Goal: Use online tool/utility: Utilize a website feature to perform a specific function

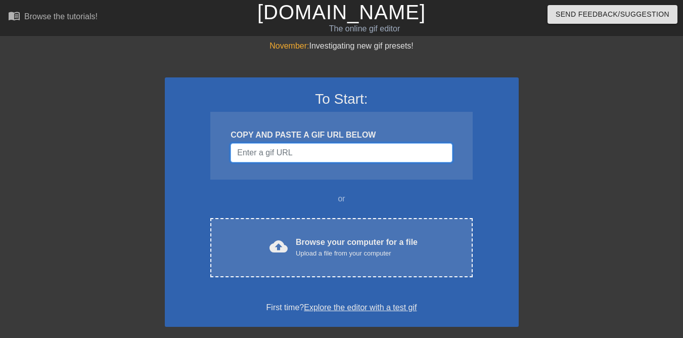
click at [395, 153] on input "Username" at bounding box center [342, 152] width 222 height 19
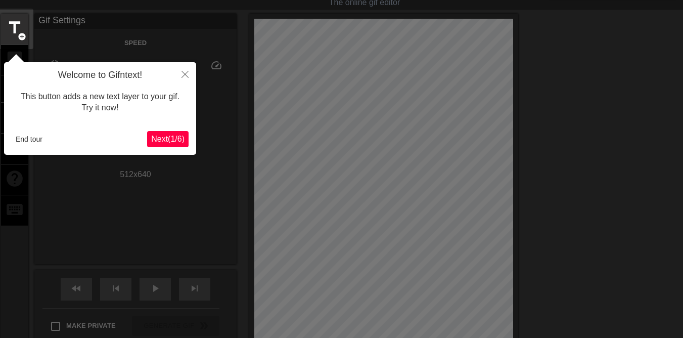
scroll to position [25, 0]
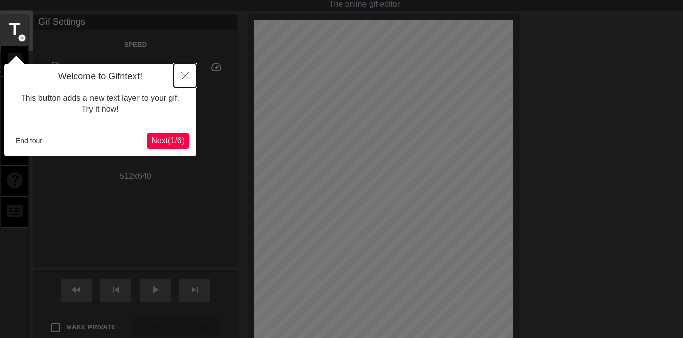
click at [182, 75] on icon "Close" at bounding box center [185, 75] width 7 height 7
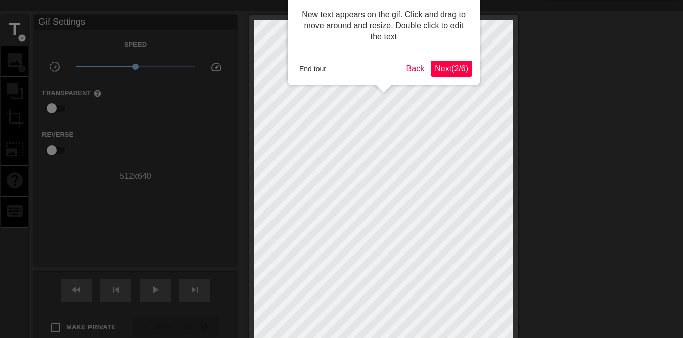
scroll to position [0, 0]
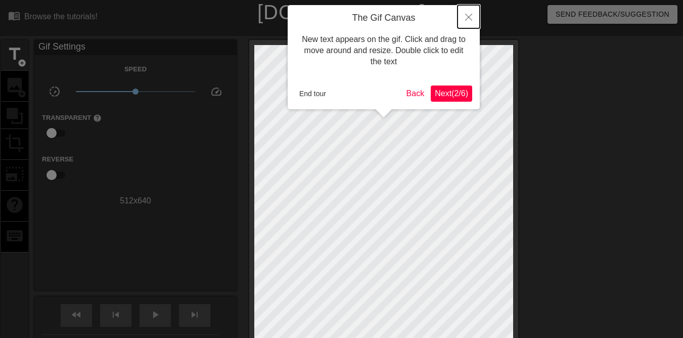
click at [469, 12] on button "Close" at bounding box center [469, 16] width 22 height 23
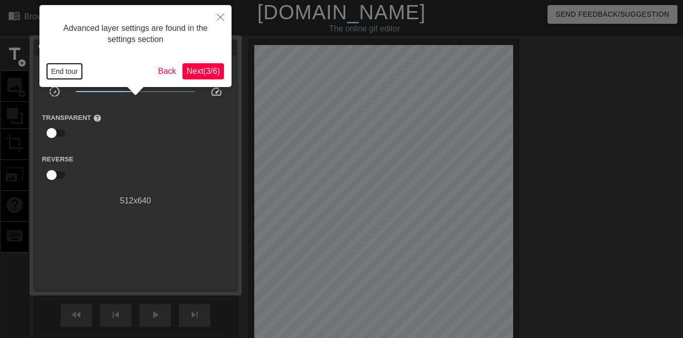
click at [74, 69] on button "End tour" at bounding box center [64, 71] width 35 height 15
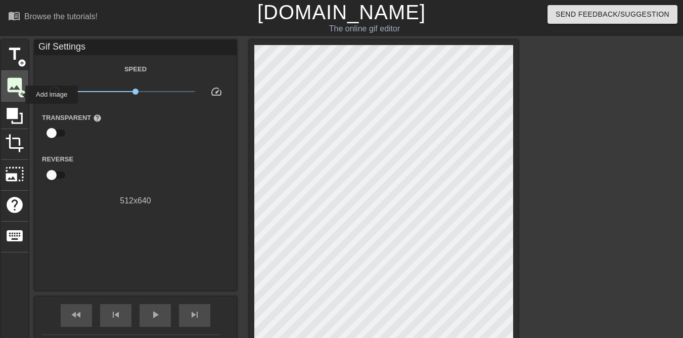
click at [18, 92] on span "add_circle" at bounding box center [22, 94] width 9 height 9
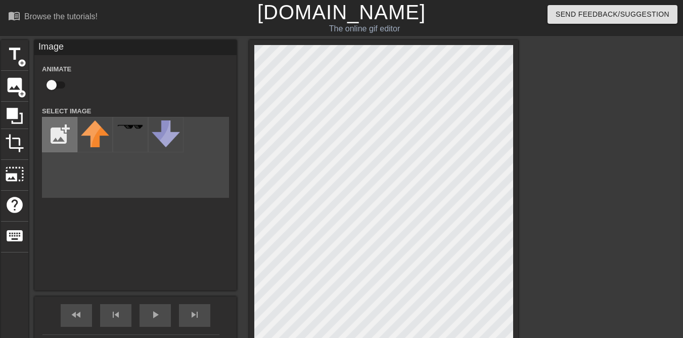
click at [67, 137] on input "file" at bounding box center [59, 134] width 34 height 34
type input "C:\fakepath\Screen Shot 2025-08-20 at 12.29.22.png"
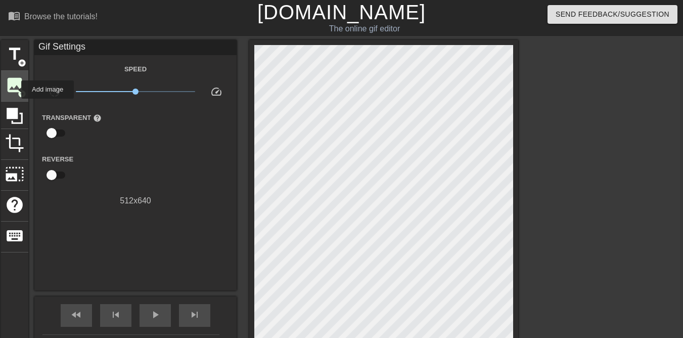
click at [15, 90] on span "image" at bounding box center [14, 84] width 19 height 19
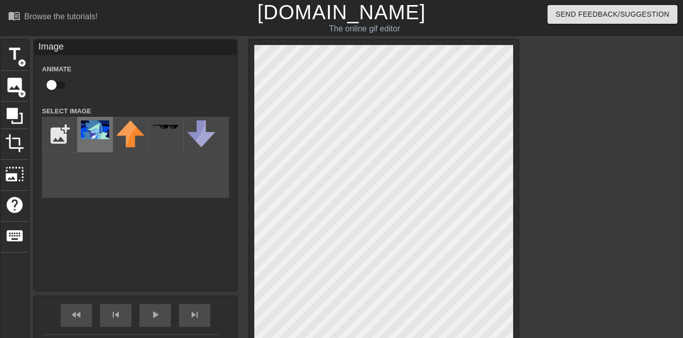
click at [96, 138] on img at bounding box center [95, 129] width 28 height 19
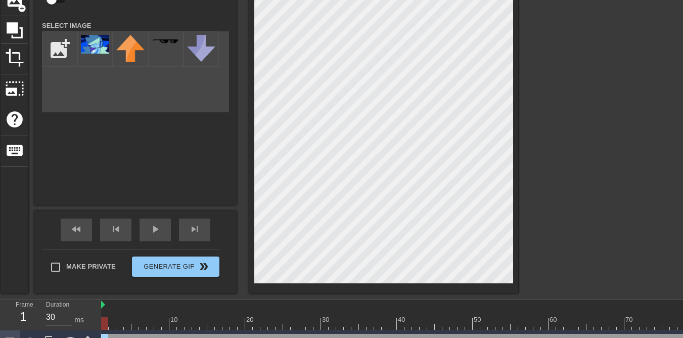
scroll to position [85, 0]
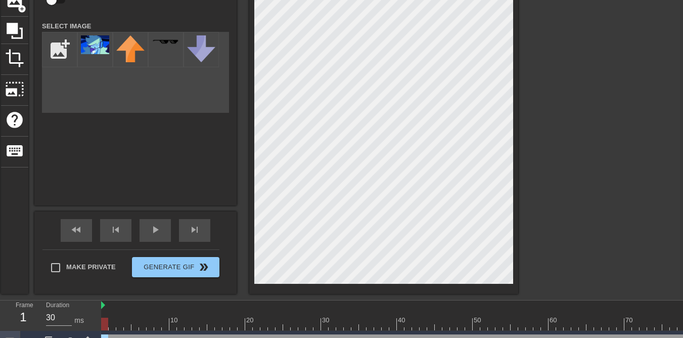
click at [316, 284] on div at bounding box center [383, 124] width 269 height 339
click at [20, 59] on span "crop" at bounding box center [14, 58] width 19 height 19
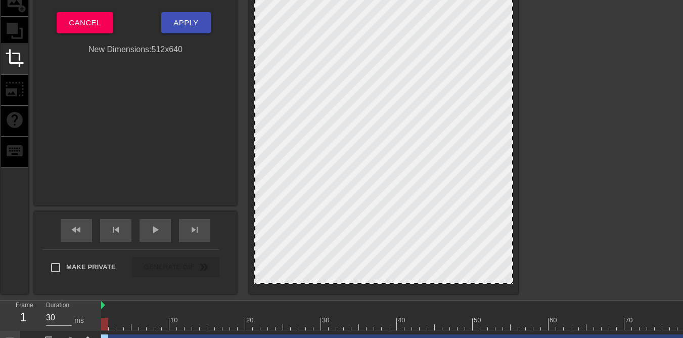
click at [424, 217] on div at bounding box center [383, 122] width 259 height 324
click at [393, 164] on div at bounding box center [383, 122] width 259 height 324
click at [332, 155] on div at bounding box center [383, 122] width 259 height 324
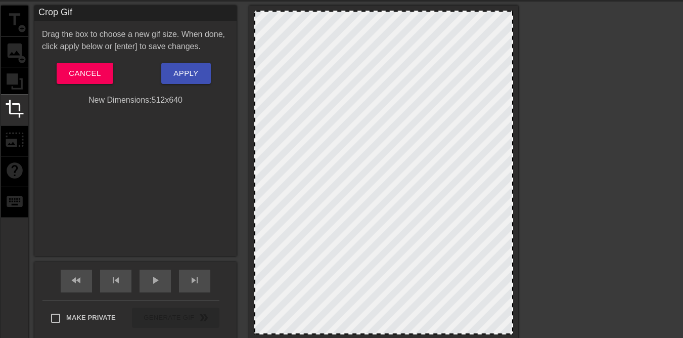
scroll to position [30, 0]
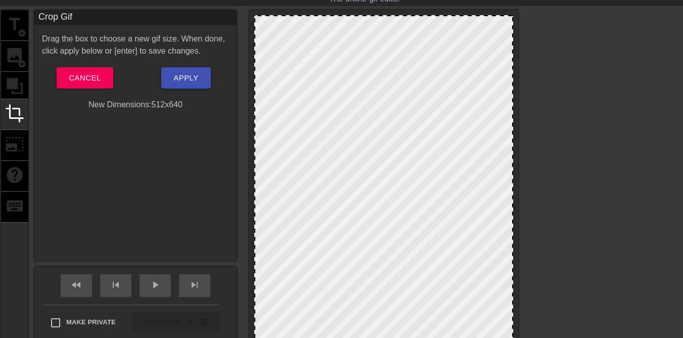
click at [13, 63] on div "title add_circle image add_circle crop photo_size_select_large help keyboard" at bounding box center [14, 179] width 27 height 339
click at [12, 146] on div "title add_circle image add_circle crop photo_size_select_large help keyboard" at bounding box center [14, 179] width 27 height 339
click at [92, 71] on span "Cancel" at bounding box center [85, 77] width 32 height 13
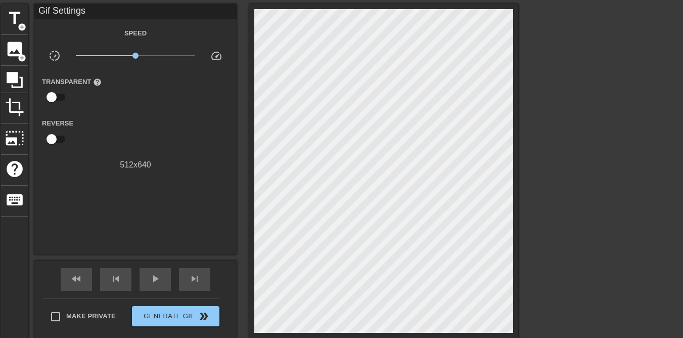
scroll to position [35, 0]
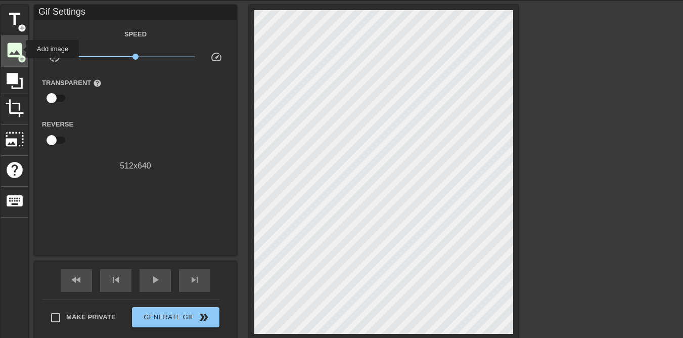
click at [20, 49] on span "image" at bounding box center [14, 49] width 19 height 19
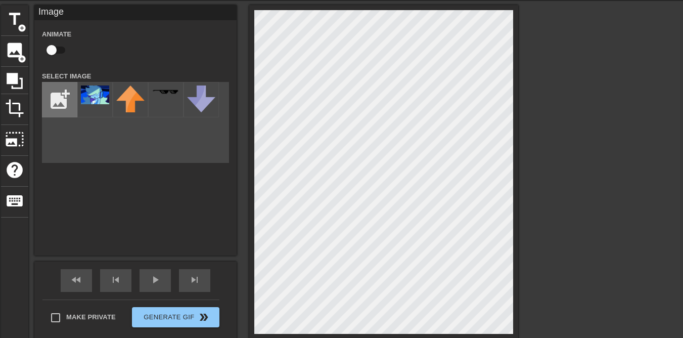
click at [61, 107] on input "file" at bounding box center [59, 99] width 34 height 34
type input "C:\fakepath\Screen Shot 2025-08-20 at 12.32.19.png"
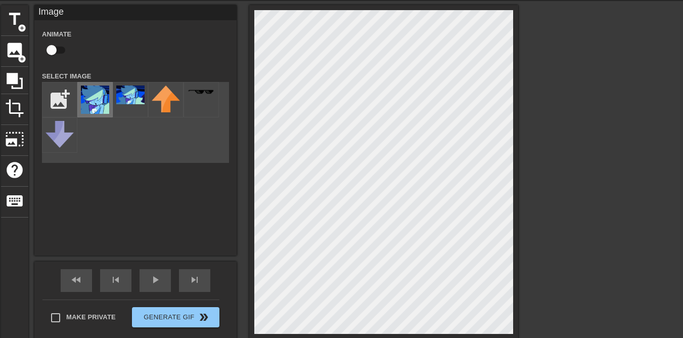
click at [93, 105] on img at bounding box center [95, 99] width 28 height 28
click at [518, 172] on div at bounding box center [383, 174] width 269 height 339
click at [517, 145] on div at bounding box center [383, 174] width 269 height 339
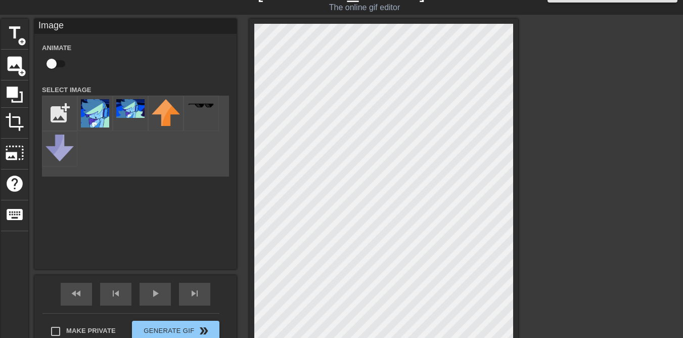
scroll to position [0, 0]
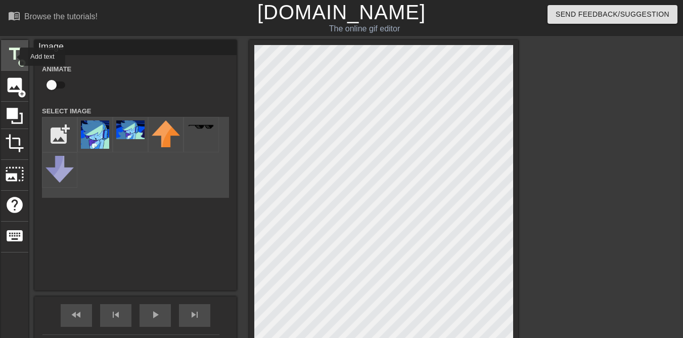
click at [15, 56] on span "title" at bounding box center [14, 54] width 19 height 19
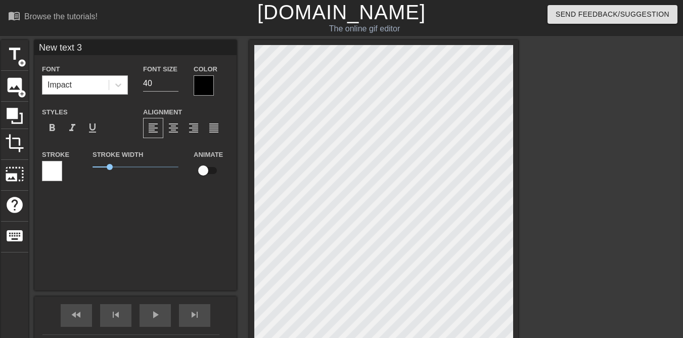
click at [91, 84] on div "Impact" at bounding box center [75, 85] width 66 height 18
type input "o"
type textarea "o"
type input "oh"
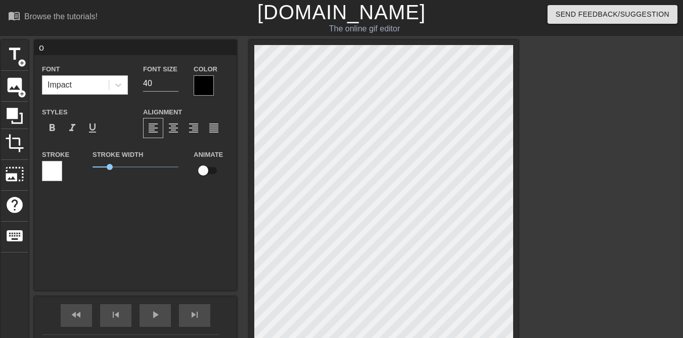
type textarea "oh"
type input "oh"
type textarea "oh"
type input "oh m"
type textarea "oh m"
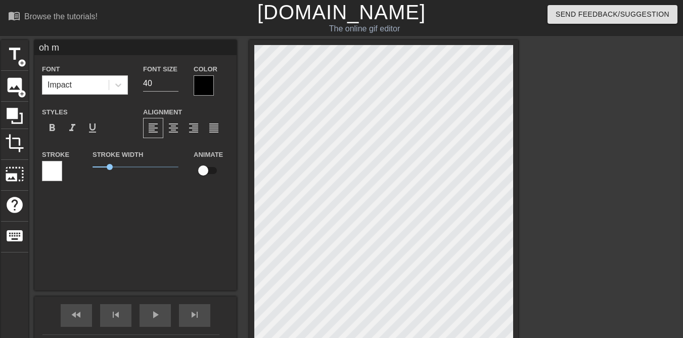
type input "oh my"
type textarea "oh my"
type input "oh my"
type textarea "oh my"
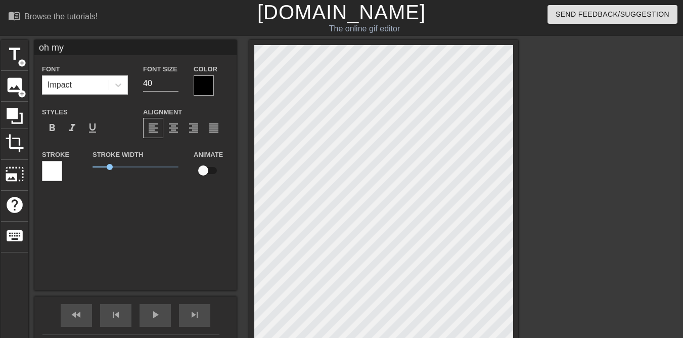
type input "oh my g"
type textarea "oh my g"
type input "oh my go"
type textarea "oh my go"
type input "oh my goo"
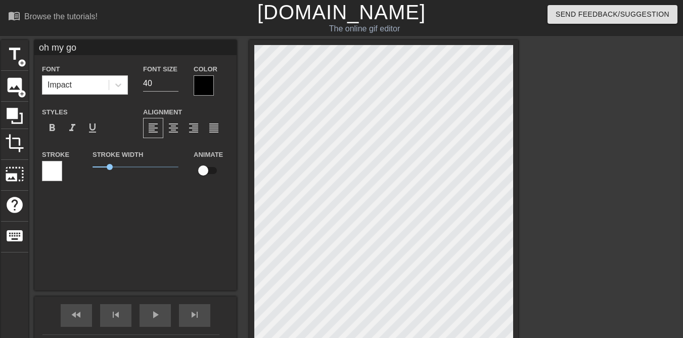
type textarea "oh my goo"
type input "oh my good"
type textarea "oh my good"
type input "oh my goodn"
type textarea "oh my goodn"
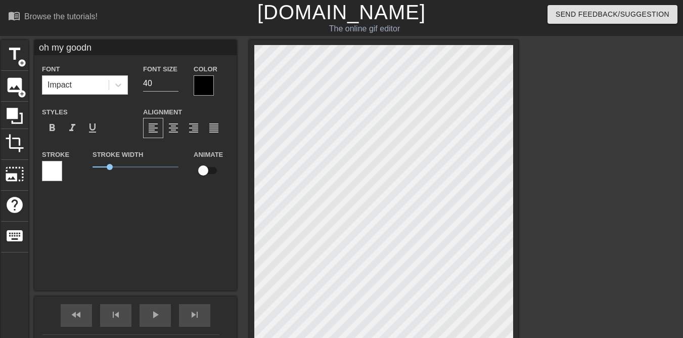
type input "oh my goodne"
type textarea "oh my goodne"
type input "oh my goodnes"
type textarea "oh my goodnes"
type input "oh my goodness"
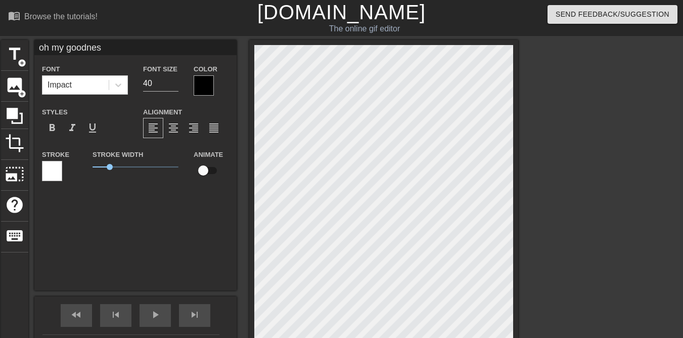
type textarea "oh my goodness"
type input "oh my goodness"
type textarea "oh my goodness"
type input "oh my goodness g"
type textarea "oh my goodness g"
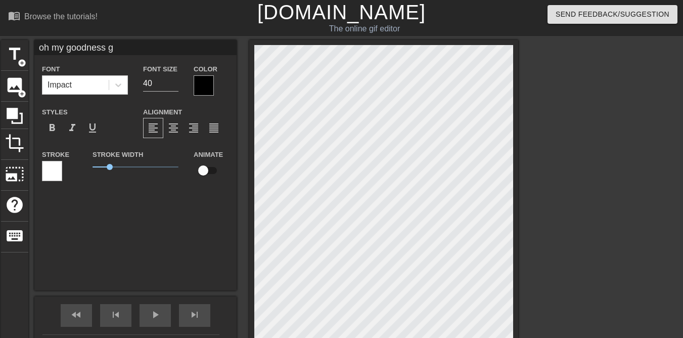
type input "oh my goodness gr"
type textarea "oh my goodness gr"
type input "oh my goodness gra"
type textarea "oh my goodness gra"
type input "oh my goodness grac"
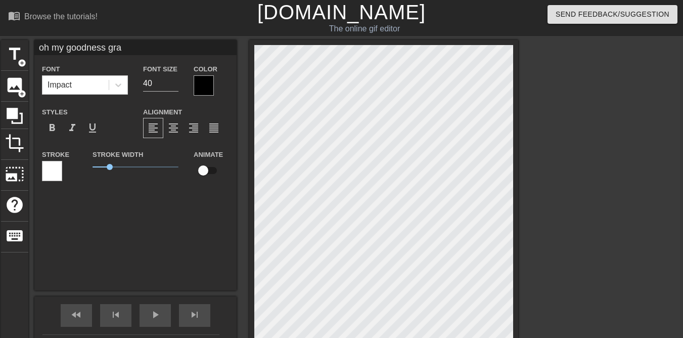
type textarea "oh my goodness grac"
type input "oh my goodness gracu"
type textarea "oh my goodness gracu"
type input "oh my goodness gracuo"
type textarea "oh my goodness gracuo"
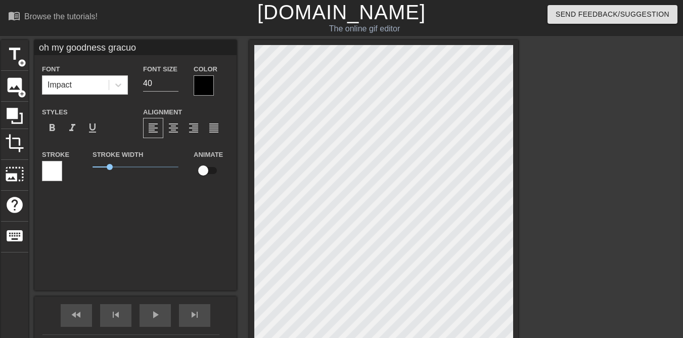
type input "oh my goodness gracuou"
type textarea "oh my goodness gracuou"
type input "oh my goodness gracuo"
type textarea "oh my goodness gracuo"
type input "oh my goodness gracu"
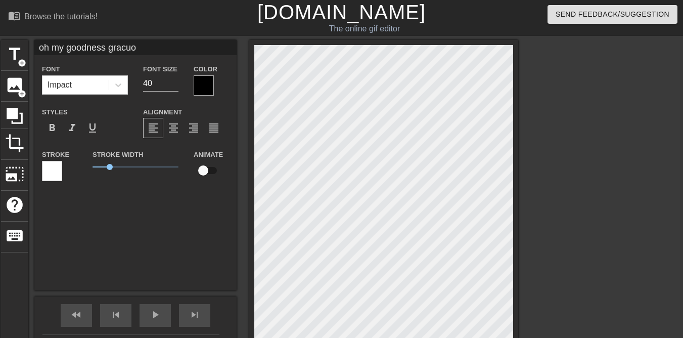
type textarea "oh my goodness gracu"
type input "oh my goodness grac"
type textarea "oh my goodness grac"
type input "oh my goodness graci"
type textarea "oh my goodness graci"
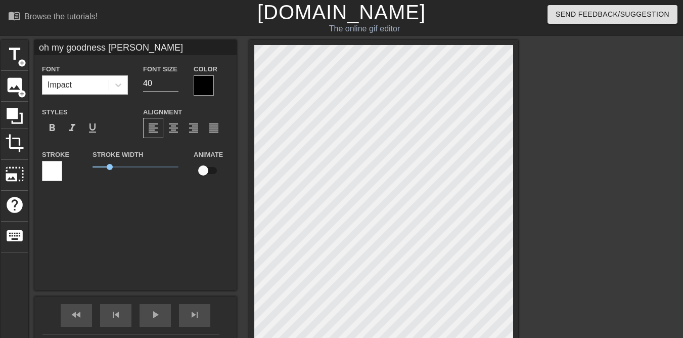
type input "oh my goodness gracio"
type textarea "oh my goodness gracio"
type input "oh my goodness graciou"
type textarea "oh my goodness graciou"
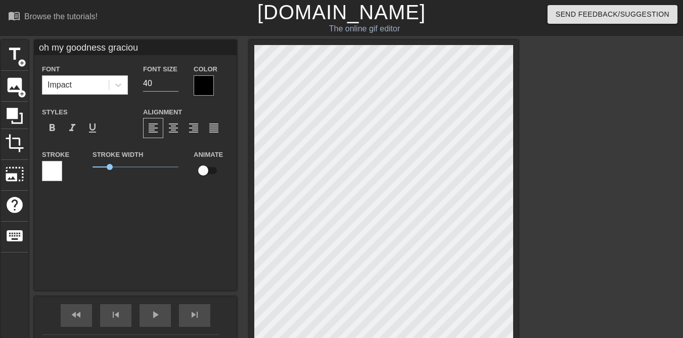
type input "oh my goodness gracious"
type textarea "oh my goodness gracious"
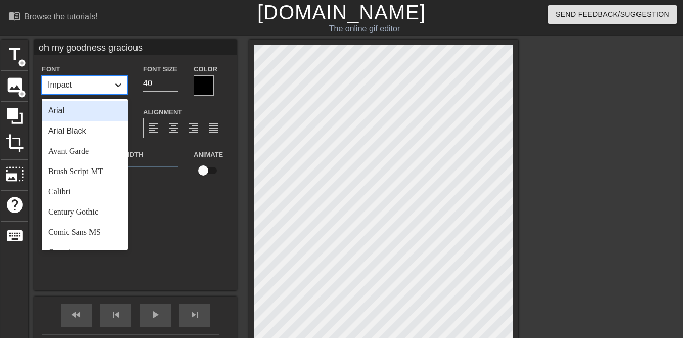
click at [119, 87] on icon at bounding box center [118, 85] width 10 height 10
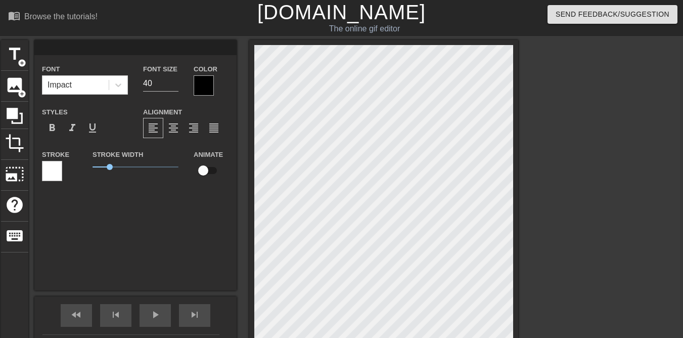
scroll to position [2, 2]
click at [19, 90] on span "add_circle" at bounding box center [22, 94] width 9 height 9
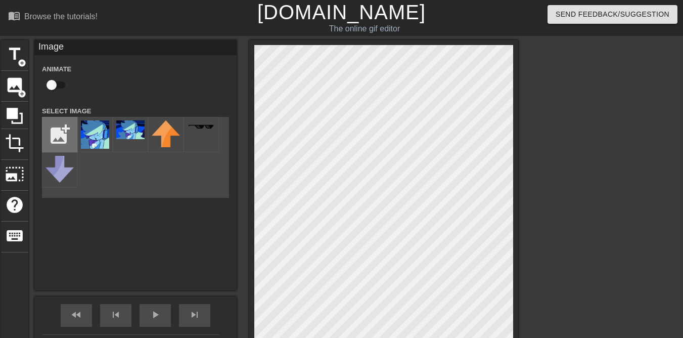
click at [58, 140] on input "file" at bounding box center [59, 134] width 34 height 34
type input "C:\fakepath\Screen Shot [DATE] 12.36.38.png"
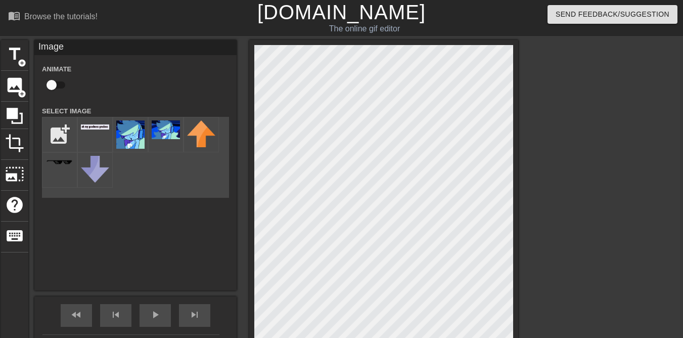
click at [98, 138] on div at bounding box center [94, 134] width 35 height 35
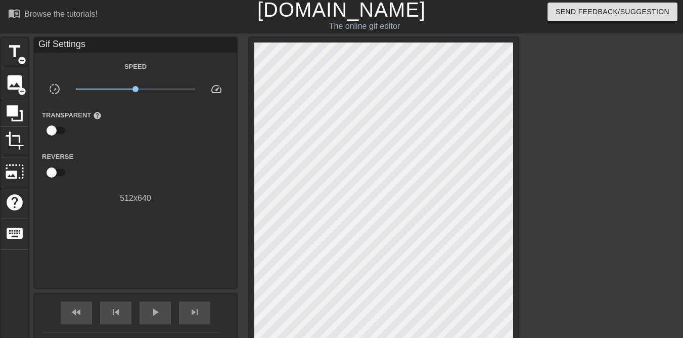
scroll to position [15, 0]
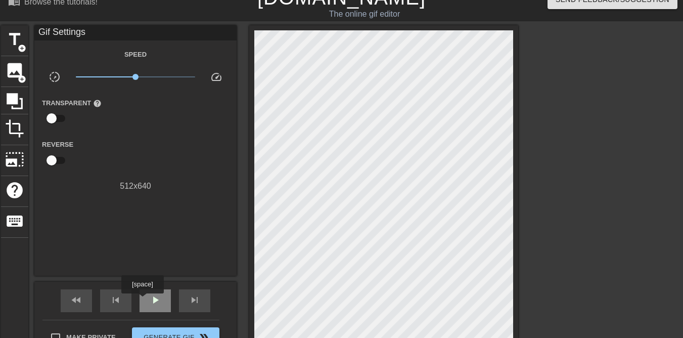
click at [144, 300] on div "play_arrow" at bounding box center [155, 300] width 31 height 23
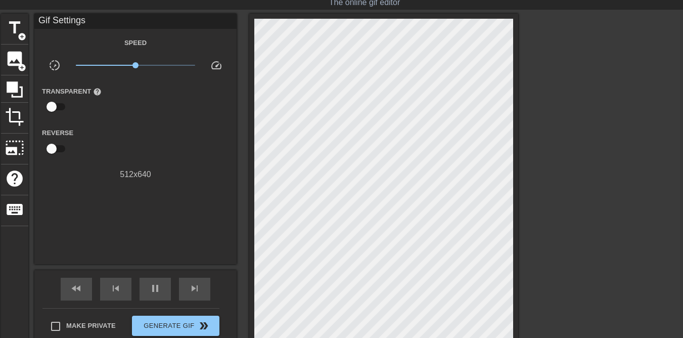
scroll to position [27, 0]
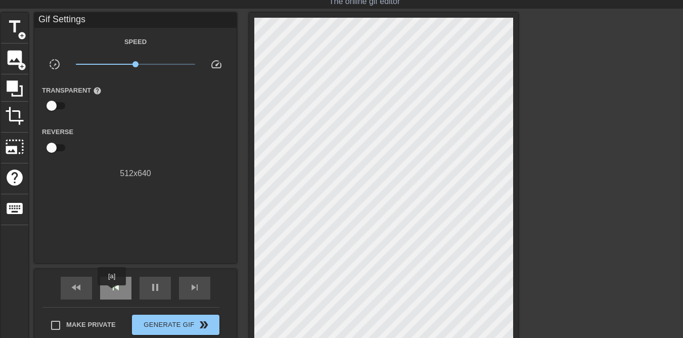
click at [112, 292] on span "skip_previous" at bounding box center [116, 287] width 12 height 12
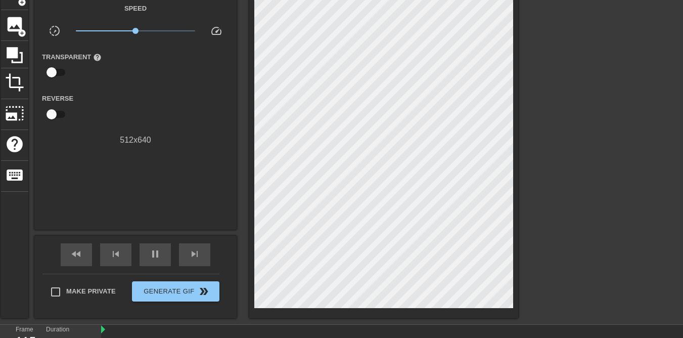
scroll to position [62, 0]
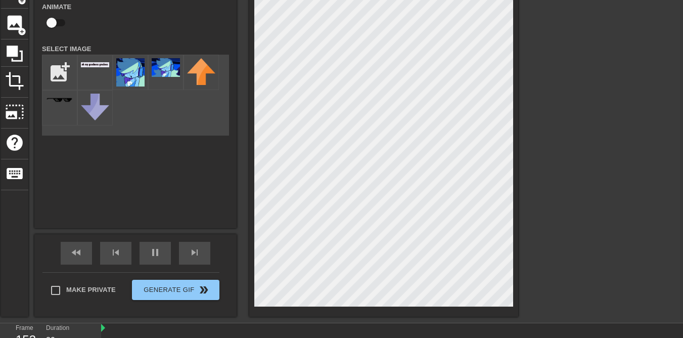
click at [547, 98] on div at bounding box center [607, 130] width 152 height 304
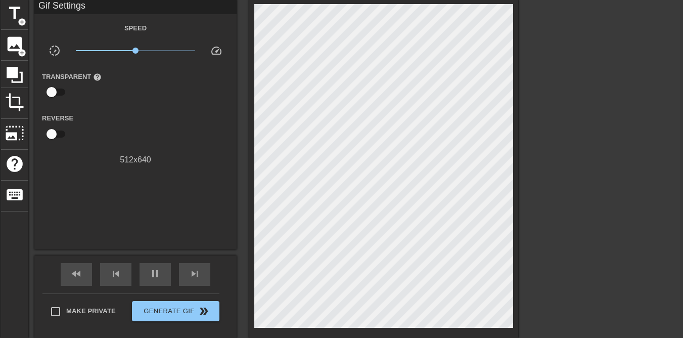
scroll to position [41, 0]
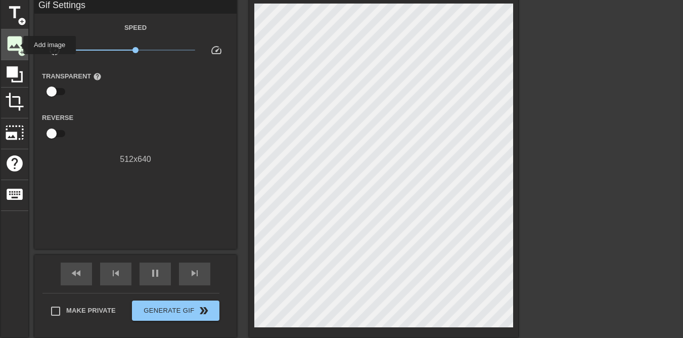
click at [20, 42] on span "image" at bounding box center [14, 43] width 19 height 19
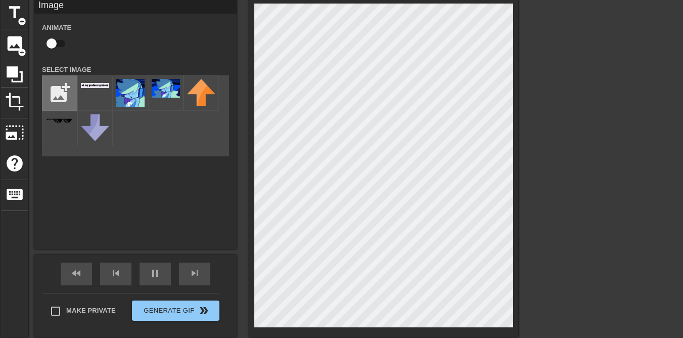
click at [54, 89] on input "file" at bounding box center [59, 93] width 34 height 34
type input "40"
type input "C:\fakepath\Screen Shot [DATE] 12.37.52.png"
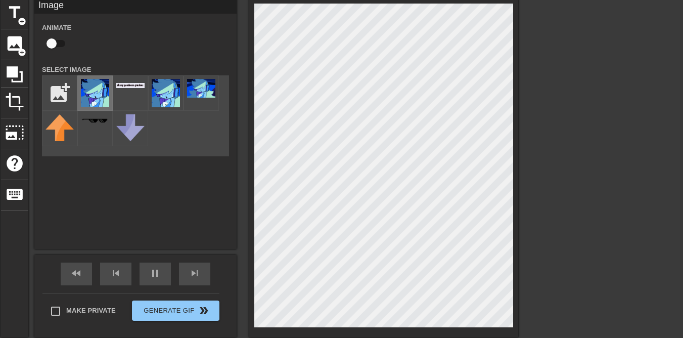
click at [93, 95] on img at bounding box center [95, 93] width 28 height 28
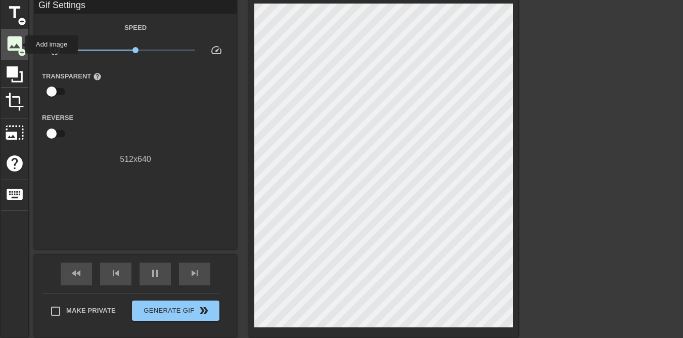
click at [19, 45] on span "image" at bounding box center [14, 43] width 19 height 19
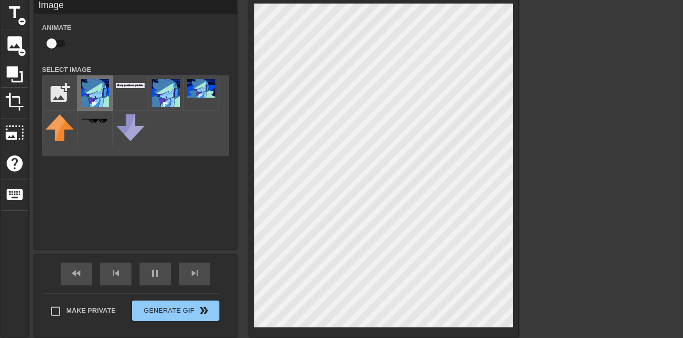
click at [91, 88] on img at bounding box center [95, 93] width 28 height 28
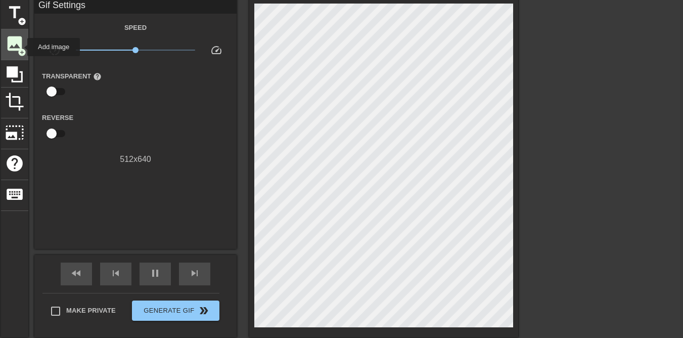
click at [20, 48] on span "add_circle" at bounding box center [22, 52] width 9 height 9
click at [7, 45] on span "image" at bounding box center [14, 43] width 19 height 19
click at [151, 274] on span "pause" at bounding box center [155, 273] width 12 height 12
click at [153, 275] on span "play_arrow" at bounding box center [155, 273] width 12 height 12
click at [153, 275] on span "pause" at bounding box center [155, 273] width 12 height 12
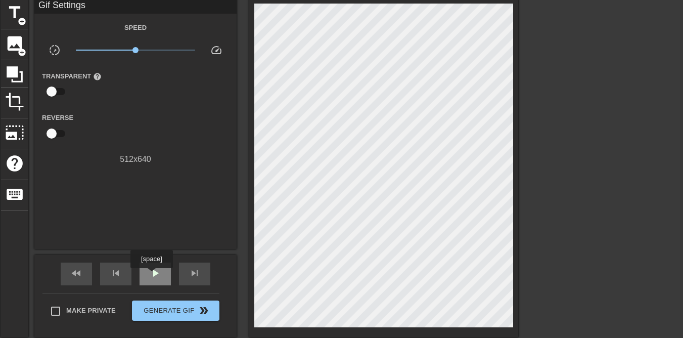
click at [153, 275] on span "play_arrow" at bounding box center [155, 273] width 12 height 12
click at [153, 275] on span "pause" at bounding box center [155, 273] width 12 height 12
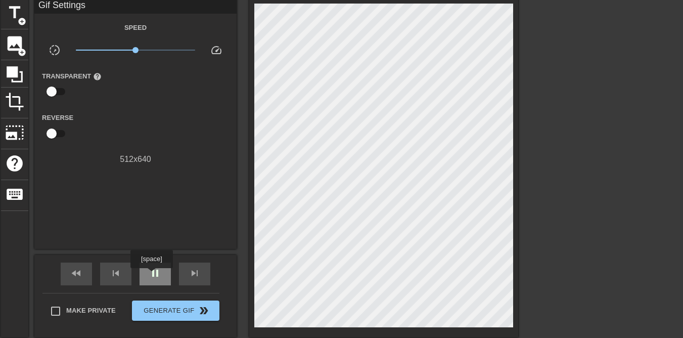
click at [153, 275] on span "pause" at bounding box center [155, 273] width 12 height 12
click at [153, 275] on span "play_arrow" at bounding box center [155, 273] width 12 height 12
click at [153, 275] on span "pause" at bounding box center [155, 273] width 12 height 12
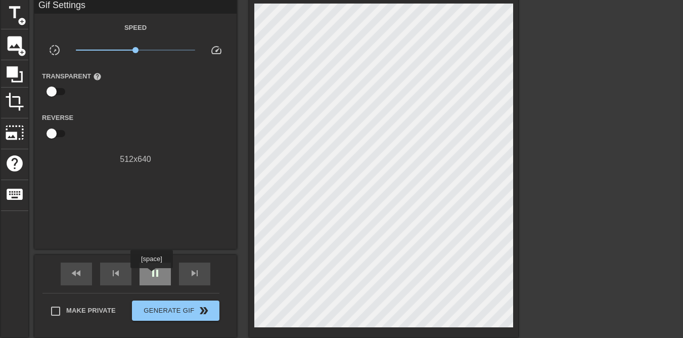
click at [153, 275] on span "pause" at bounding box center [155, 273] width 12 height 12
click at [153, 275] on span "play_arrow" at bounding box center [155, 273] width 12 height 12
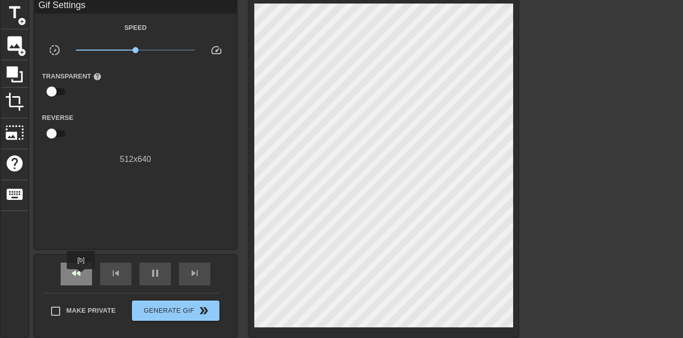
click at [79, 277] on span "fast_rewind" at bounding box center [76, 273] width 12 height 12
type input "40"
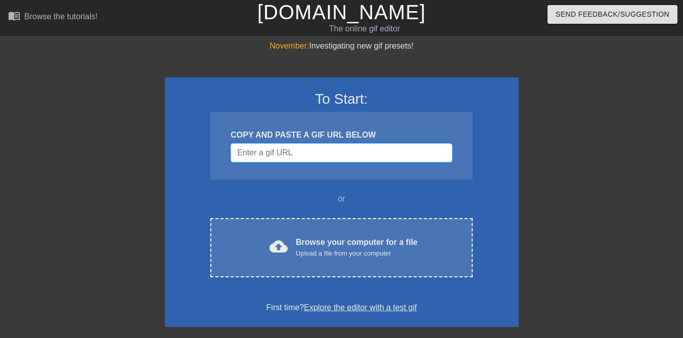
click at [334, 151] on input "Username" at bounding box center [342, 152] width 222 height 19
paste input "https://www.google.com/search?q=oh+my+goodness+gracious&sca_esv=a07cb0739b81081…"
type input "https://www.google.com/search?q=oh+my+goodness+gracious&sca_esv=a07cb0739b81081…"
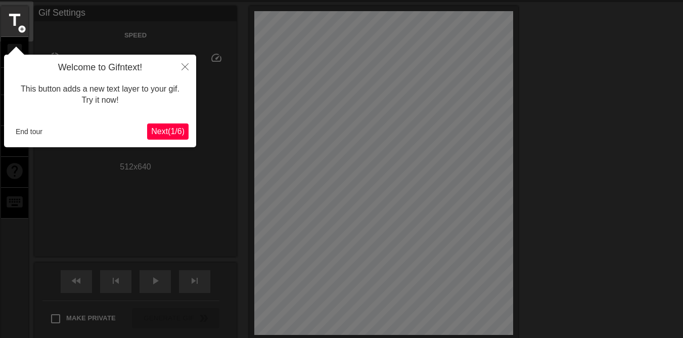
scroll to position [25, 0]
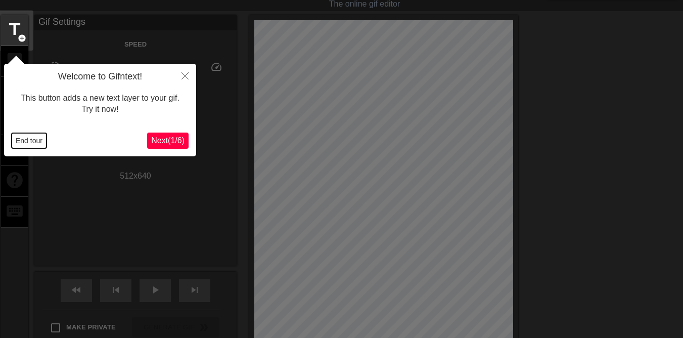
click at [37, 140] on button "End tour" at bounding box center [29, 140] width 35 height 15
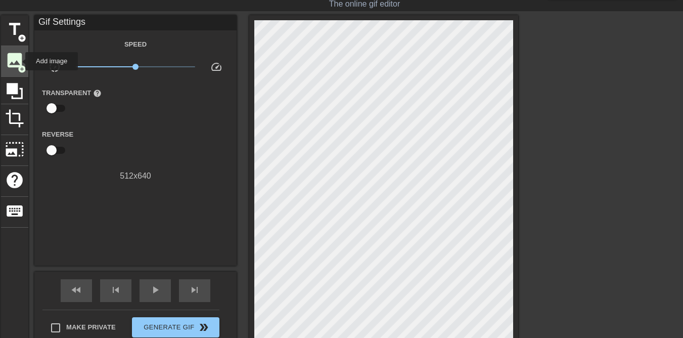
click at [19, 61] on span "image" at bounding box center [14, 60] width 19 height 19
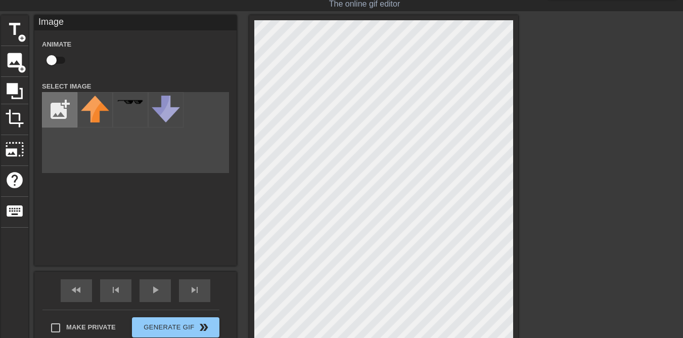
click at [66, 104] on input "file" at bounding box center [59, 110] width 34 height 34
type input "C:\fakepath\Screen Shot [DATE] 12.37.52.png"
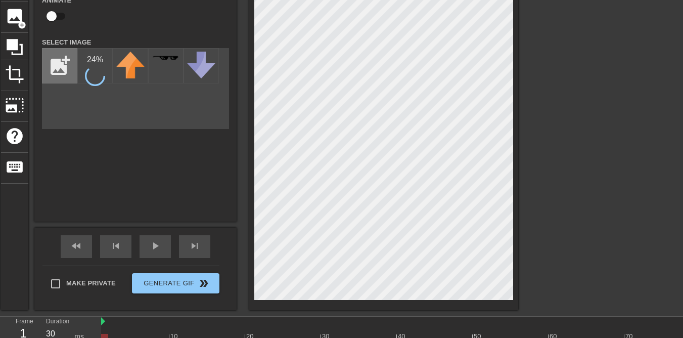
scroll to position [78, 0]
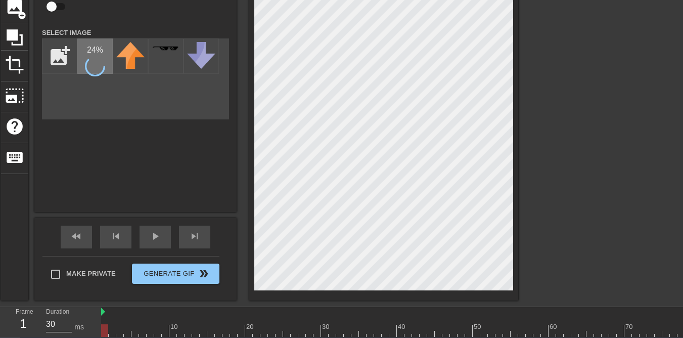
click at [92, 54] on div "24 %" at bounding box center [94, 55] width 35 height 35
click at [18, 40] on icon at bounding box center [14, 37] width 19 height 19
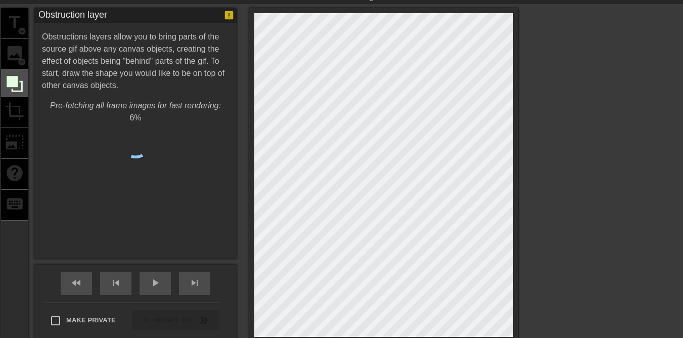
scroll to position [24, 0]
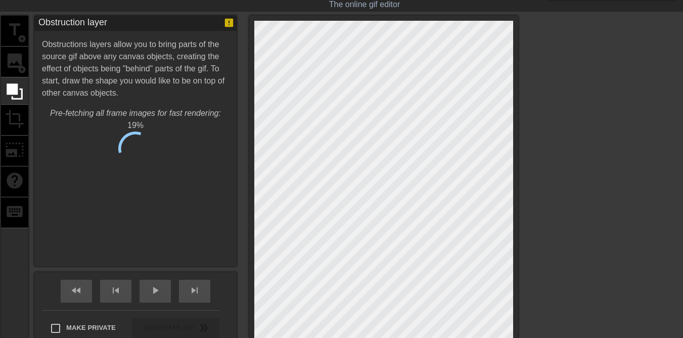
click at [17, 66] on div "title add_circle image add_circle crop photo_size_select_large help keyboard" at bounding box center [14, 185] width 27 height 339
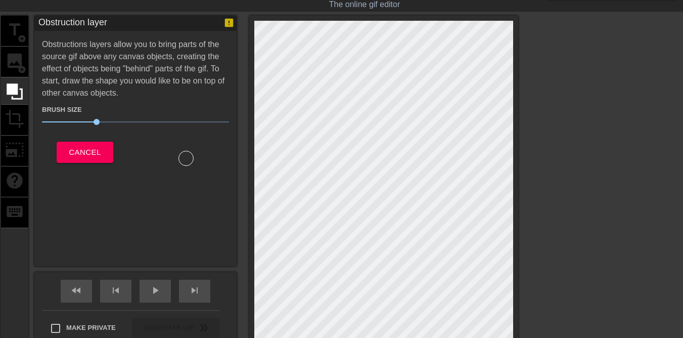
click at [13, 58] on div "title add_circle image add_circle crop photo_size_select_large help keyboard" at bounding box center [14, 185] width 27 height 339
click at [15, 123] on div "title add_circle image add_circle crop photo_size_select_large help keyboard" at bounding box center [14, 185] width 27 height 339
click at [59, 145] on button "Cancel" at bounding box center [85, 152] width 56 height 21
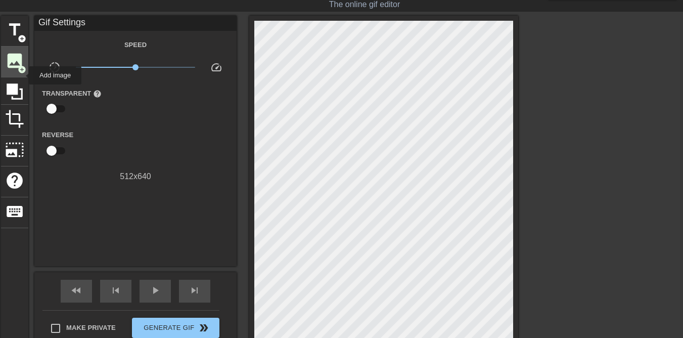
click at [14, 60] on span "image" at bounding box center [14, 60] width 19 height 19
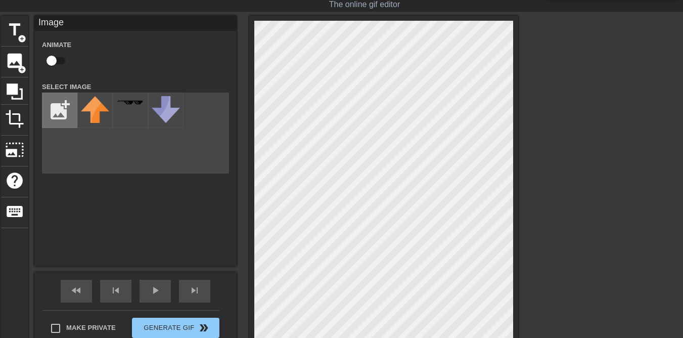
click at [53, 120] on input "file" at bounding box center [59, 110] width 34 height 34
type input "C:\fakepath\Screen Shot [DATE] 12.37.52.png"
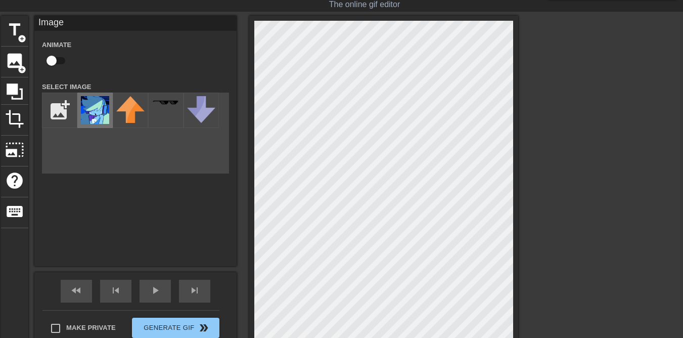
click at [102, 108] on img at bounding box center [95, 110] width 28 height 28
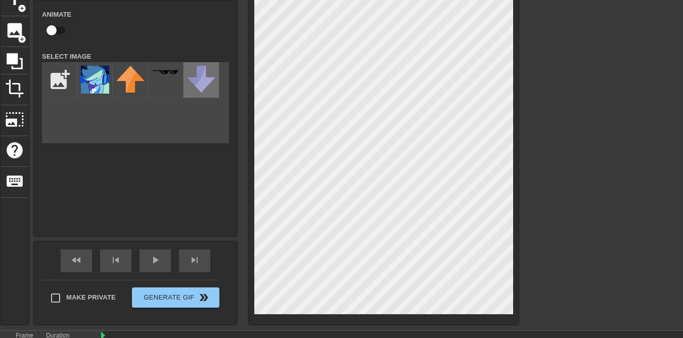
scroll to position [62, 0]
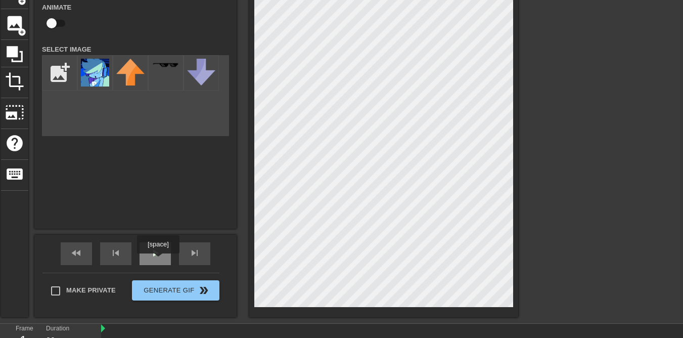
click at [159, 261] on div "play_arrow" at bounding box center [155, 253] width 31 height 23
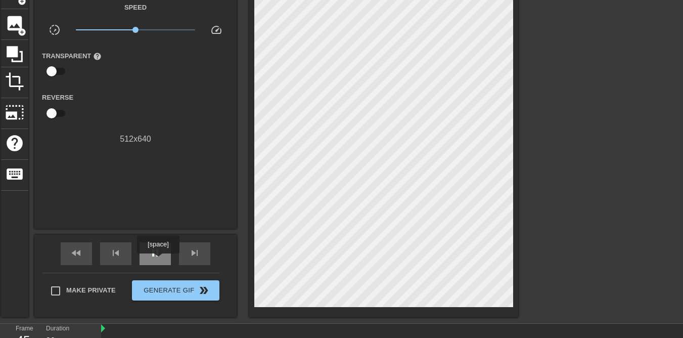
click at [159, 261] on div "pause" at bounding box center [155, 253] width 31 height 23
type input "40"
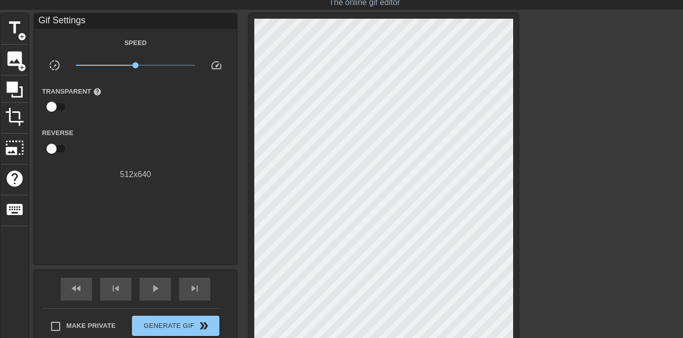
scroll to position [24, 0]
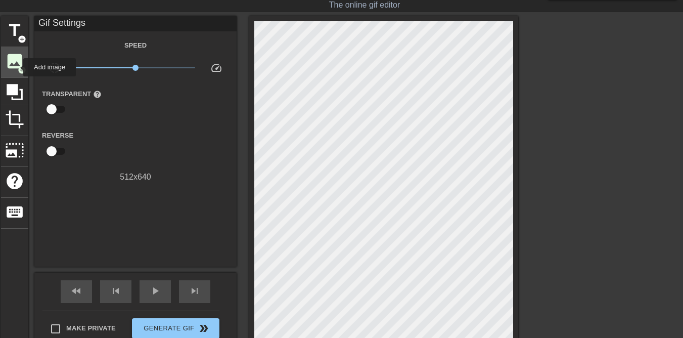
click at [17, 67] on span "image" at bounding box center [14, 61] width 19 height 19
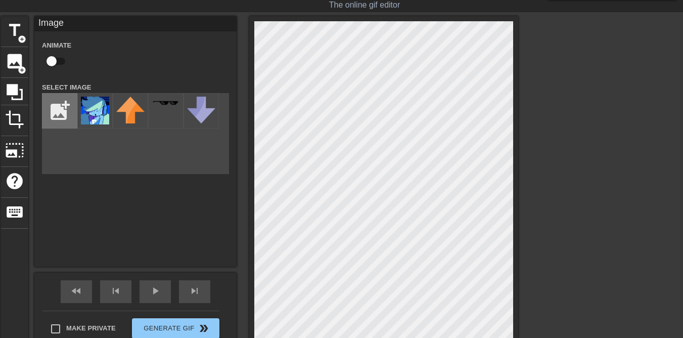
click at [63, 114] on input "file" at bounding box center [59, 111] width 34 height 34
type input "C:\fakepath\Screen Shot [DATE] 12.36.38.png"
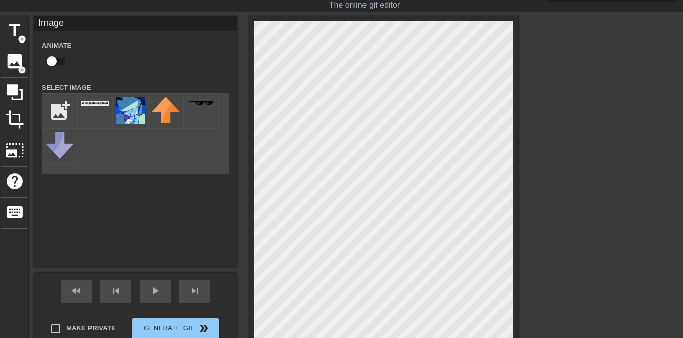
scroll to position [90, 0]
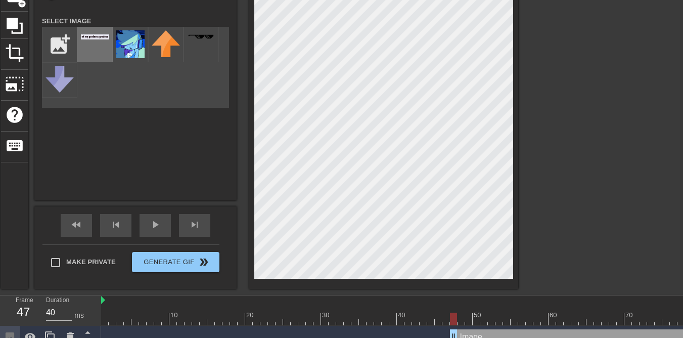
click at [92, 52] on div at bounding box center [94, 44] width 35 height 35
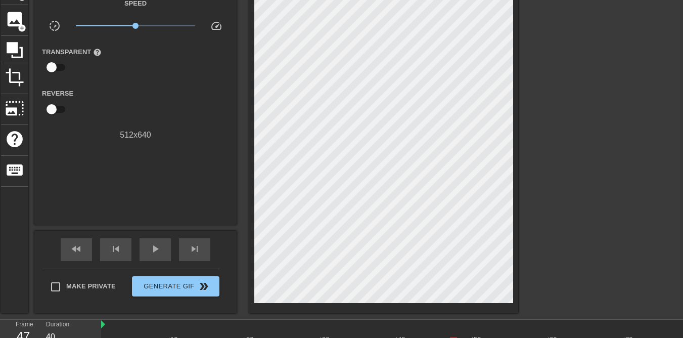
scroll to position [59, 0]
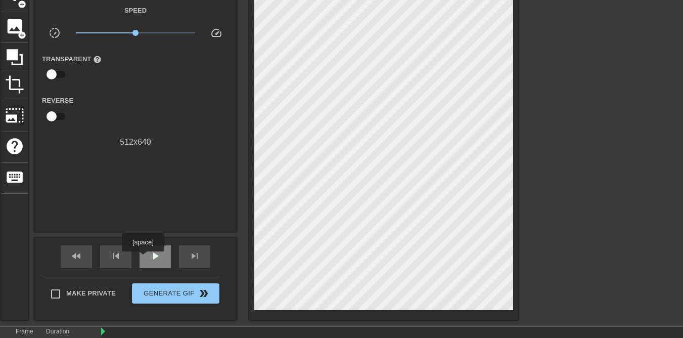
click at [144, 259] on div "play_arrow" at bounding box center [155, 256] width 31 height 23
click at [155, 259] on span "pause" at bounding box center [155, 256] width 12 height 12
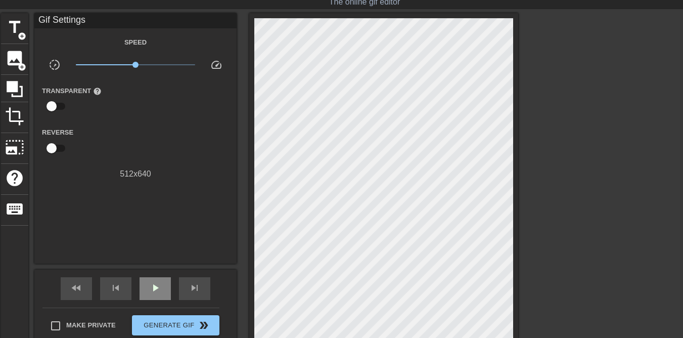
scroll to position [26, 0]
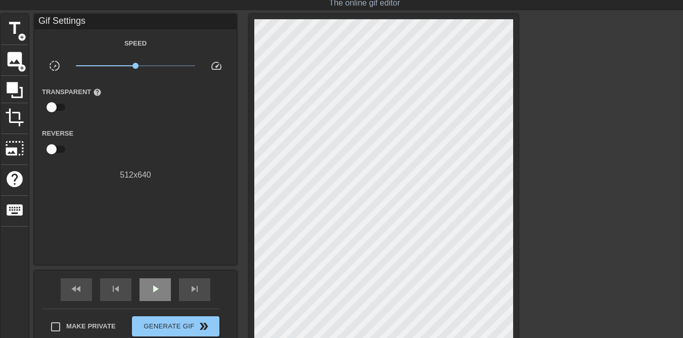
click at [152, 296] on div "play_arrow" at bounding box center [155, 289] width 31 height 23
click at [152, 296] on div "pause" at bounding box center [155, 289] width 31 height 23
click at [19, 60] on span "image" at bounding box center [14, 59] width 19 height 19
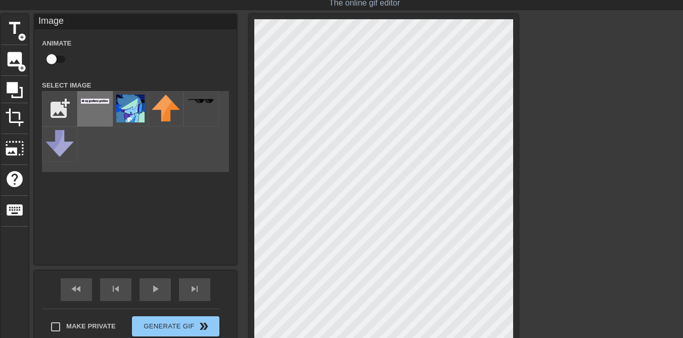
click at [89, 115] on div at bounding box center [94, 108] width 35 height 35
click at [515, 63] on div at bounding box center [383, 183] width 269 height 339
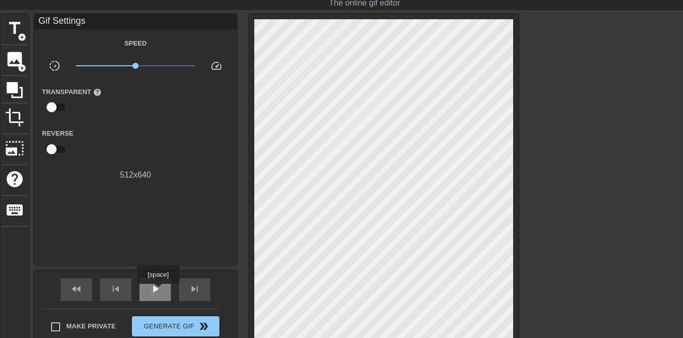
click at [159, 291] on span "play_arrow" at bounding box center [155, 289] width 12 height 12
type input "30"
click at [159, 291] on span "pause" at bounding box center [155, 289] width 12 height 12
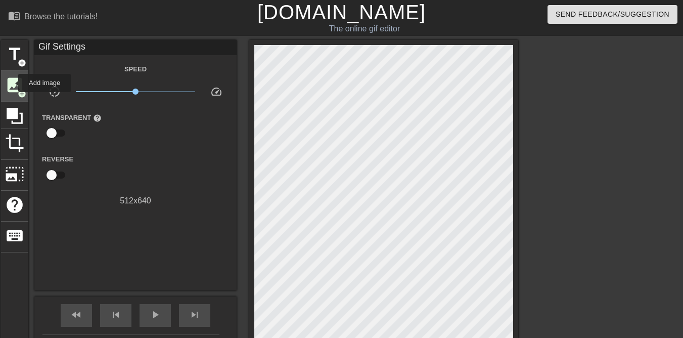
click at [12, 83] on span "image" at bounding box center [14, 84] width 19 height 19
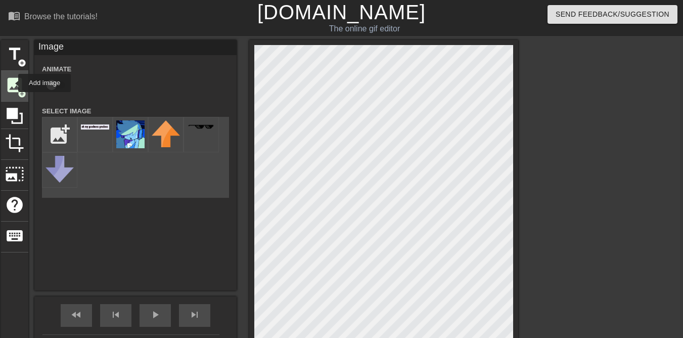
click at [12, 83] on span "image" at bounding box center [14, 84] width 19 height 19
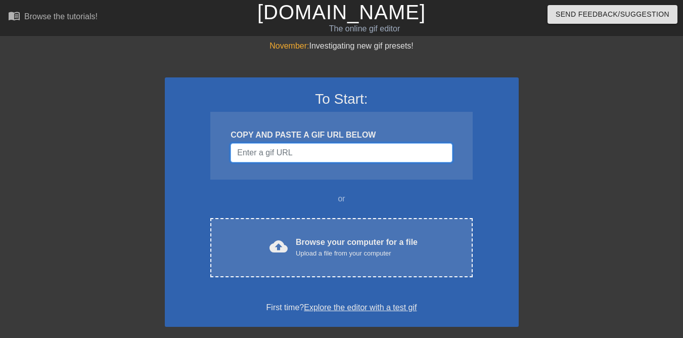
click at [405, 151] on input "Username" at bounding box center [342, 152] width 222 height 19
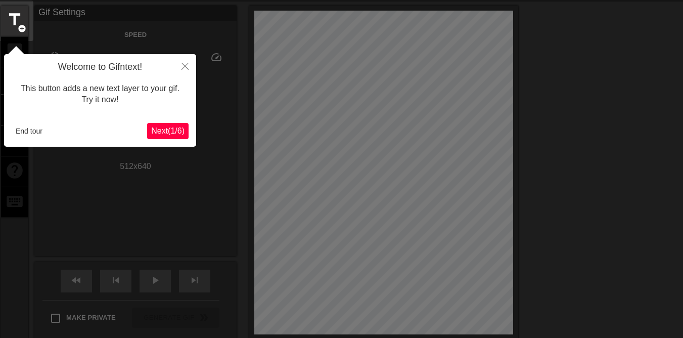
scroll to position [25, 0]
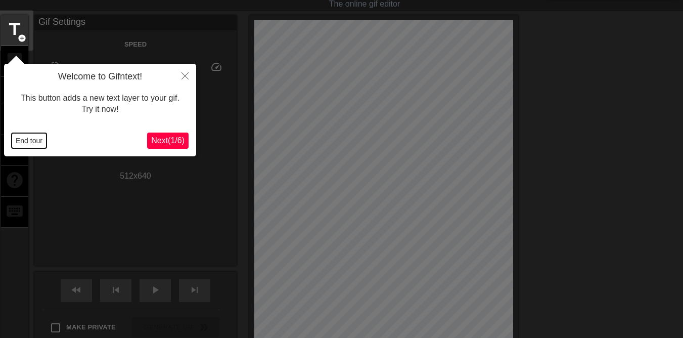
click at [44, 139] on button "End tour" at bounding box center [29, 140] width 35 height 15
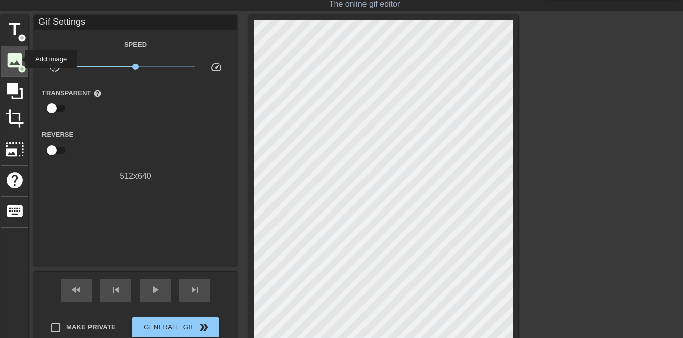
click at [18, 59] on span "image" at bounding box center [14, 60] width 19 height 19
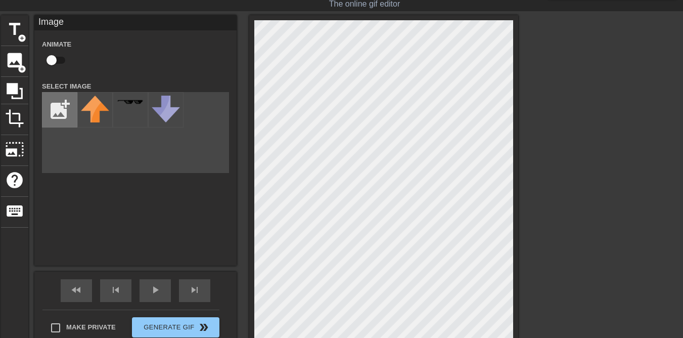
click at [59, 114] on input "file" at bounding box center [59, 110] width 34 height 34
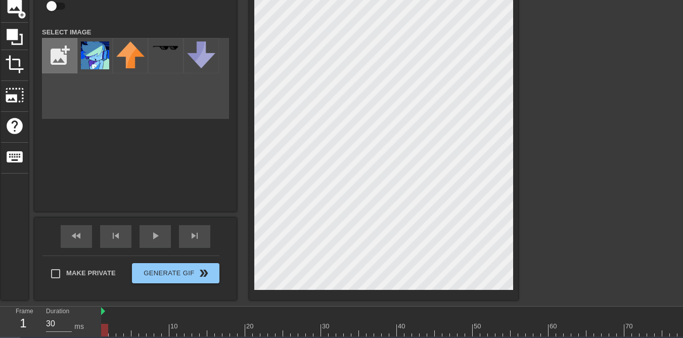
click at [65, 59] on input "file" at bounding box center [59, 55] width 34 height 34
type input "C:\fakepath\Screen Shot [DATE] 12.36.38.png"
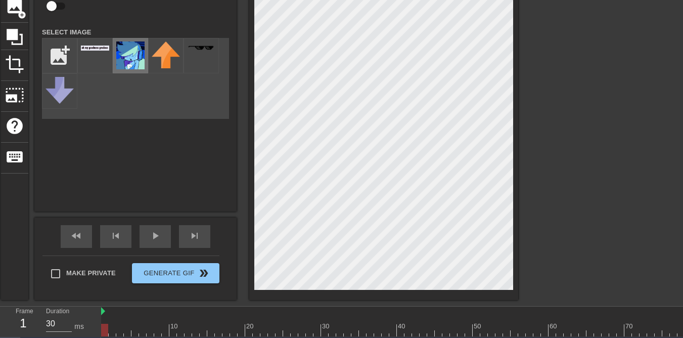
click at [140, 70] on div at bounding box center [130, 55] width 35 height 35
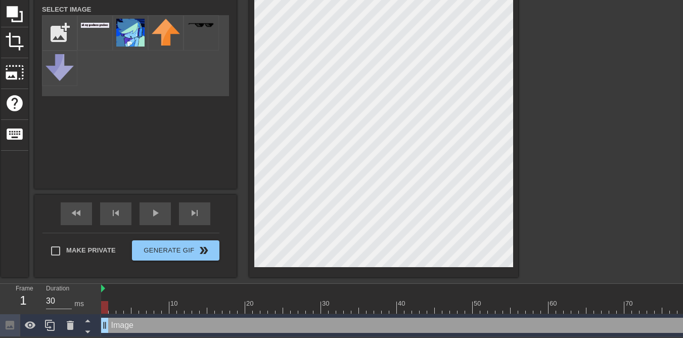
scroll to position [108, 0]
click at [93, 23] on img at bounding box center [95, 25] width 28 height 5
click at [125, 30] on img at bounding box center [130, 33] width 28 height 28
click at [69, 38] on input "file" at bounding box center [59, 33] width 34 height 34
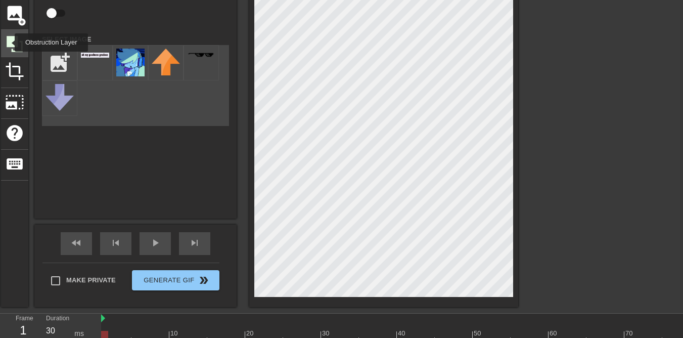
click at [8, 43] on icon at bounding box center [15, 44] width 16 height 16
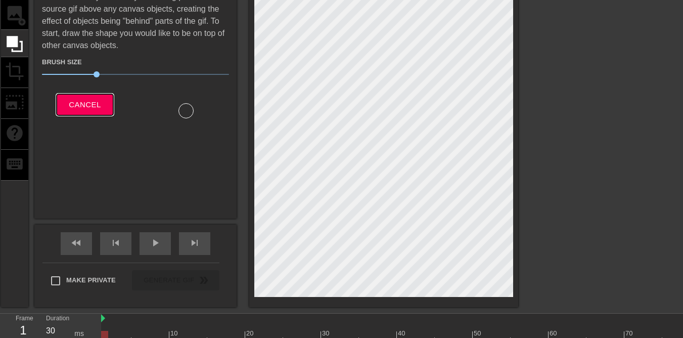
click at [77, 103] on span "Cancel" at bounding box center [85, 104] width 32 height 13
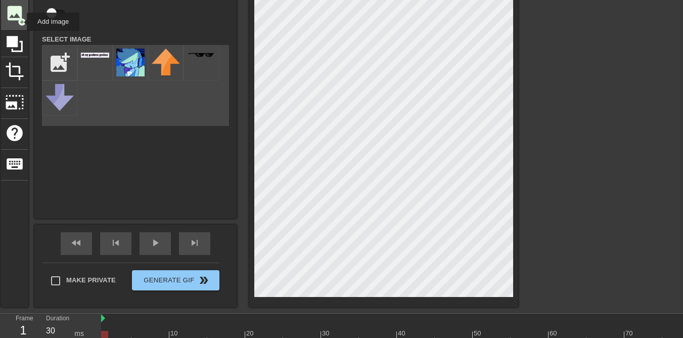
click at [20, 22] on span "add_circle" at bounding box center [22, 22] width 9 height 9
click at [94, 65] on div at bounding box center [94, 62] width 35 height 35
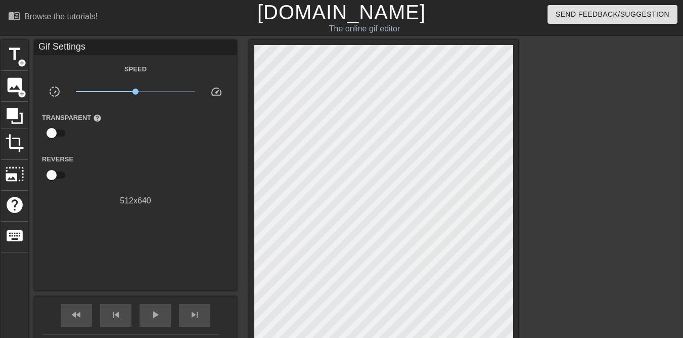
scroll to position [108, 0]
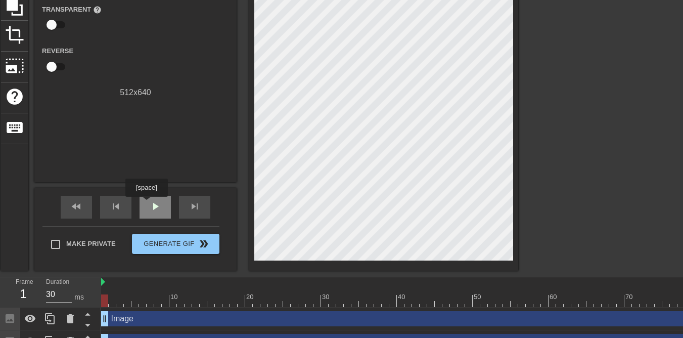
click at [148, 204] on div "play_arrow" at bounding box center [155, 207] width 31 height 23
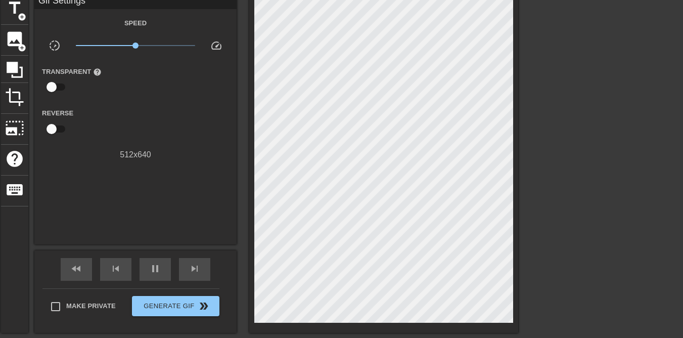
scroll to position [51, 0]
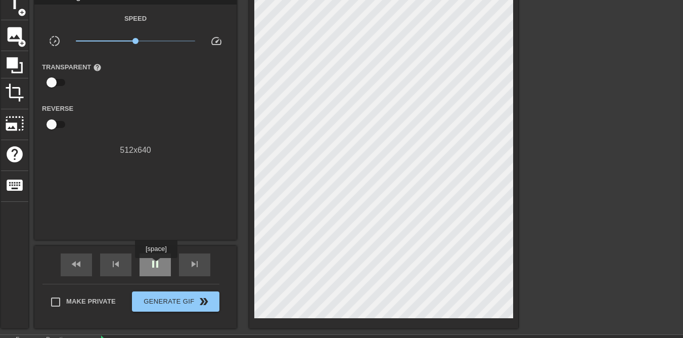
type input "30"
click at [157, 265] on span "pause" at bounding box center [155, 264] width 12 height 12
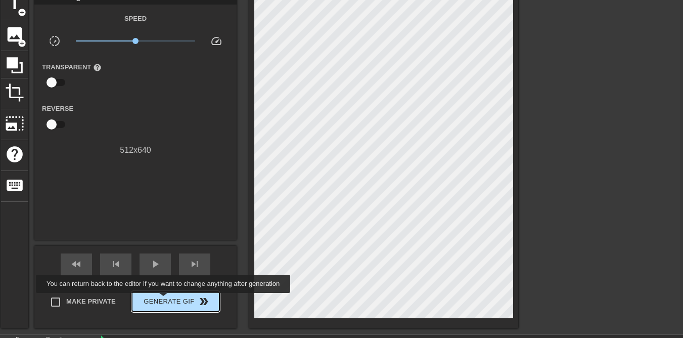
click at [171, 302] on span "Generate Gif double_arrow" at bounding box center [175, 301] width 79 height 12
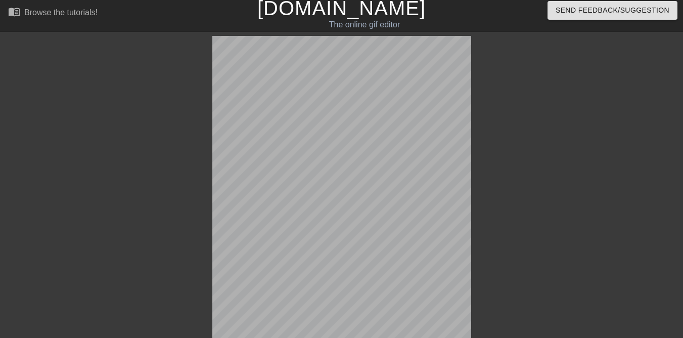
scroll to position [110, 0]
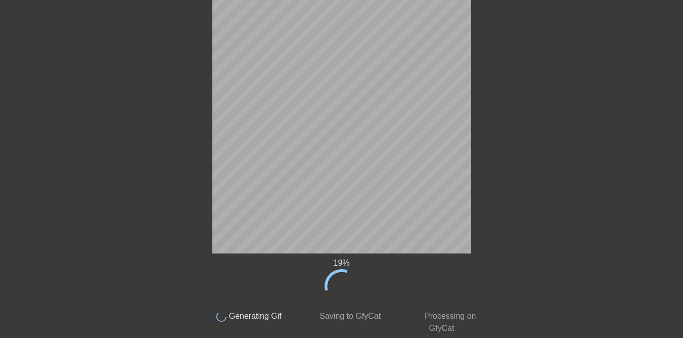
click at [374, 317] on span "Saving to GfyCat" at bounding box center [349, 316] width 63 height 9
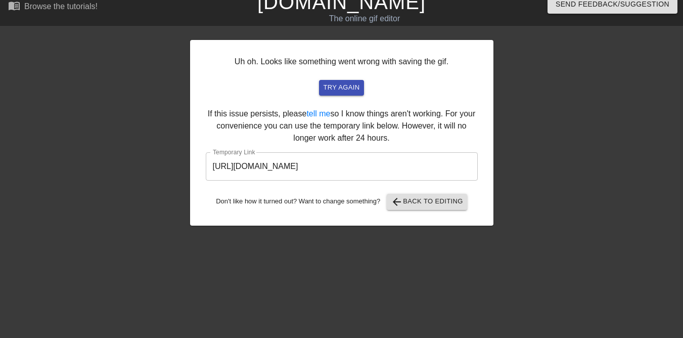
scroll to position [10, 0]
click at [356, 88] on span "try again" at bounding box center [341, 88] width 36 height 12
